Goal: Find specific page/section: Find specific page/section

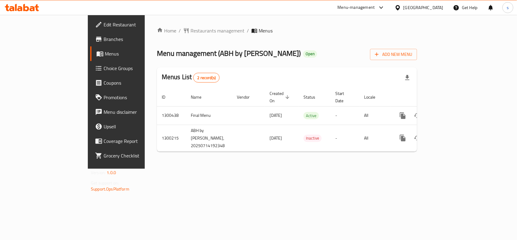
click at [432, 7] on div "[GEOGRAPHIC_DATA]" at bounding box center [423, 7] width 40 height 7
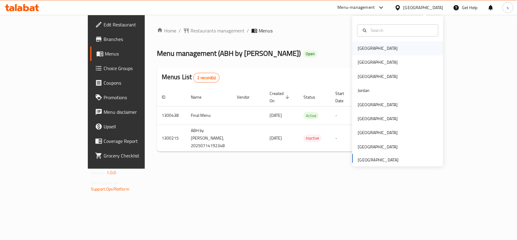
click at [363, 48] on div "[GEOGRAPHIC_DATA]" at bounding box center [378, 48] width 40 height 7
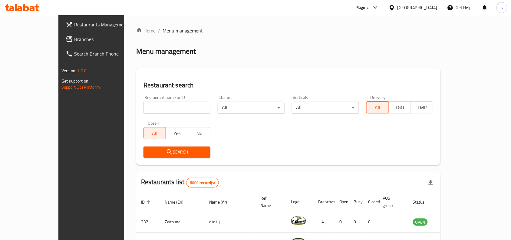
click at [435, 5] on div "[GEOGRAPHIC_DATA]" at bounding box center [418, 7] width 40 height 7
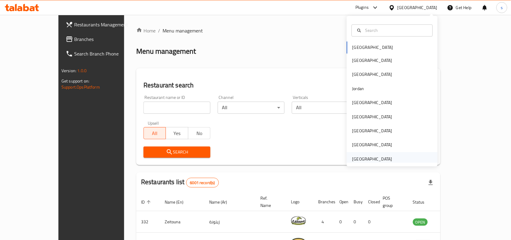
click at [367, 159] on div "[GEOGRAPHIC_DATA]" at bounding box center [372, 158] width 40 height 7
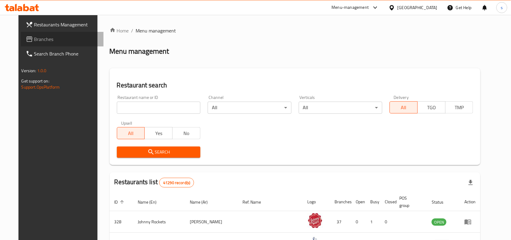
click at [34, 38] on span "Branches" at bounding box center [66, 38] width 65 height 7
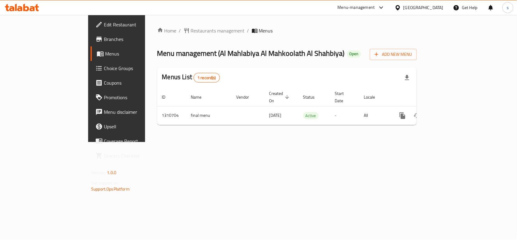
click at [434, 8] on div "[GEOGRAPHIC_DATA]" at bounding box center [423, 7] width 40 height 7
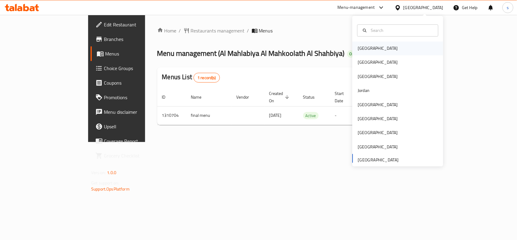
click at [366, 47] on div "[GEOGRAPHIC_DATA]" at bounding box center [378, 48] width 50 height 14
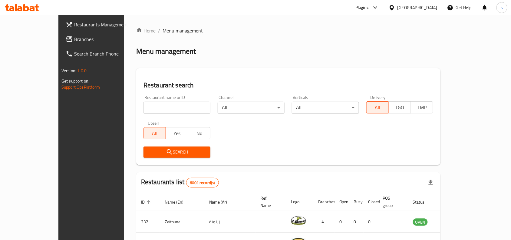
click at [427, 7] on div "[GEOGRAPHIC_DATA]" at bounding box center [418, 7] width 40 height 7
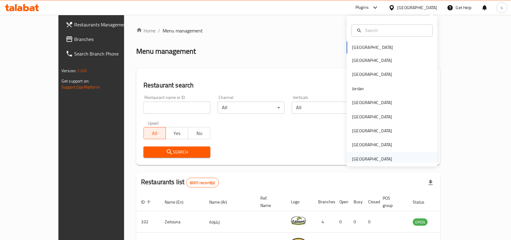
click at [362, 160] on div "[GEOGRAPHIC_DATA]" at bounding box center [372, 158] width 40 height 7
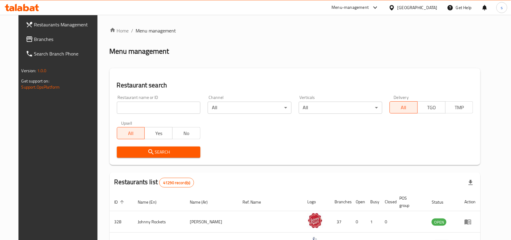
click at [34, 40] on span "Branches" at bounding box center [66, 38] width 65 height 7
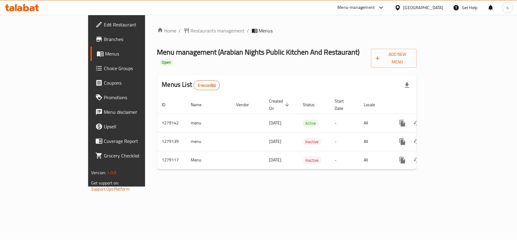
click at [429, 8] on div "[GEOGRAPHIC_DATA]" at bounding box center [423, 7] width 40 height 7
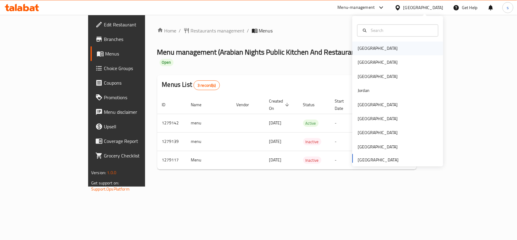
click at [369, 49] on div "[GEOGRAPHIC_DATA]" at bounding box center [378, 48] width 50 height 14
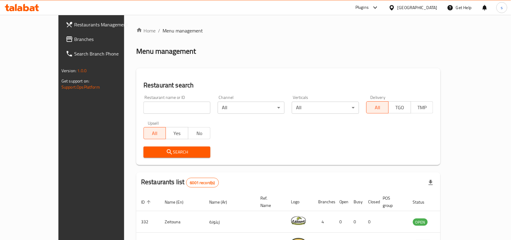
click at [427, 7] on div "[GEOGRAPHIC_DATA]" at bounding box center [418, 7] width 40 height 7
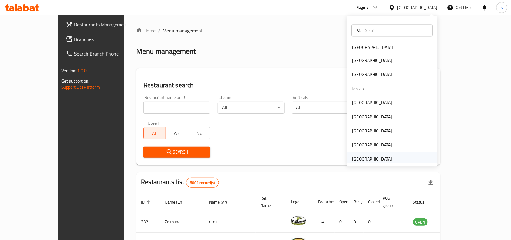
click at [377, 160] on div "[GEOGRAPHIC_DATA]" at bounding box center [372, 158] width 40 height 7
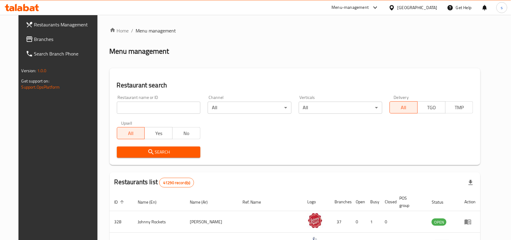
click at [34, 37] on span "Branches" at bounding box center [66, 38] width 65 height 7
